Goal: Task Accomplishment & Management: Complete application form

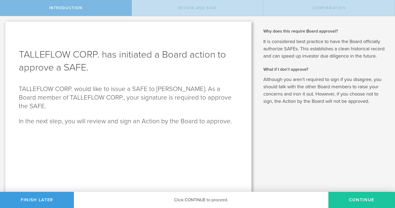
click at [370, 198] on button "Continue" at bounding box center [361, 200] width 67 height 16
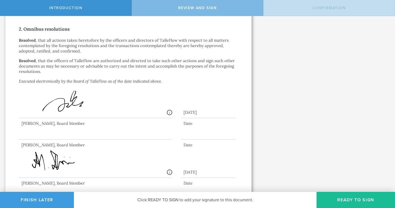
scroll to position [221, 0]
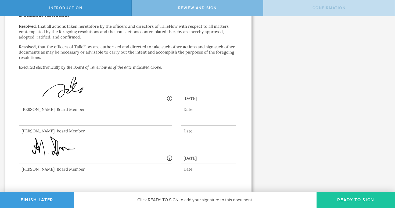
click at [344, 202] on button "Ready to Sign" at bounding box center [355, 200] width 78 height 16
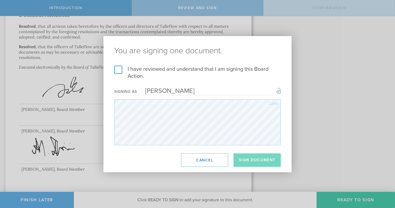
click at [118, 70] on label "I have reviewed and understand that I am signing this Board Action." at bounding box center [197, 73] width 167 height 14
click at [0, 0] on input "I have reviewed and understand that I am signing this Board Action." at bounding box center [0, 0] width 0 height 0
click at [245, 158] on button "Sign Document" at bounding box center [256, 159] width 47 height 13
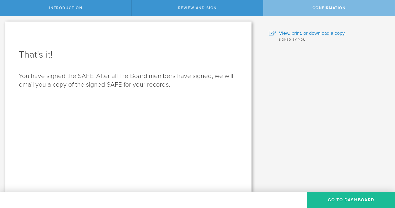
scroll to position [0, 0]
click at [336, 197] on button "Go to Dashboard" at bounding box center [351, 200] width 88 height 16
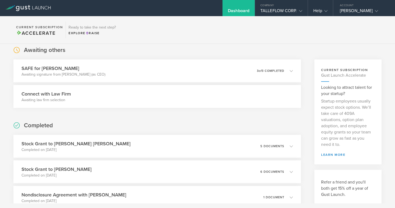
scroll to position [26, 0]
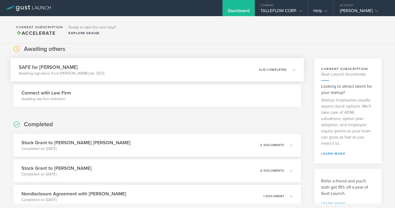
click at [291, 66] on div "0 undeliverable 3 of 3 completed" at bounding box center [277, 69] width 37 height 9
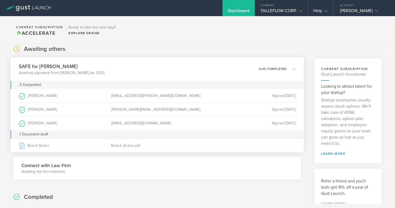
click at [294, 67] on icon at bounding box center [293, 68] width 3 height 3
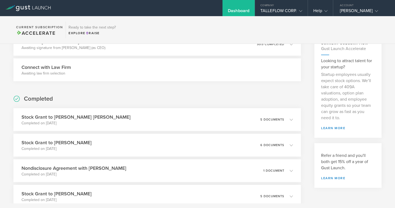
scroll to position [0, 0]
